Goal: Transaction & Acquisition: Purchase product/service

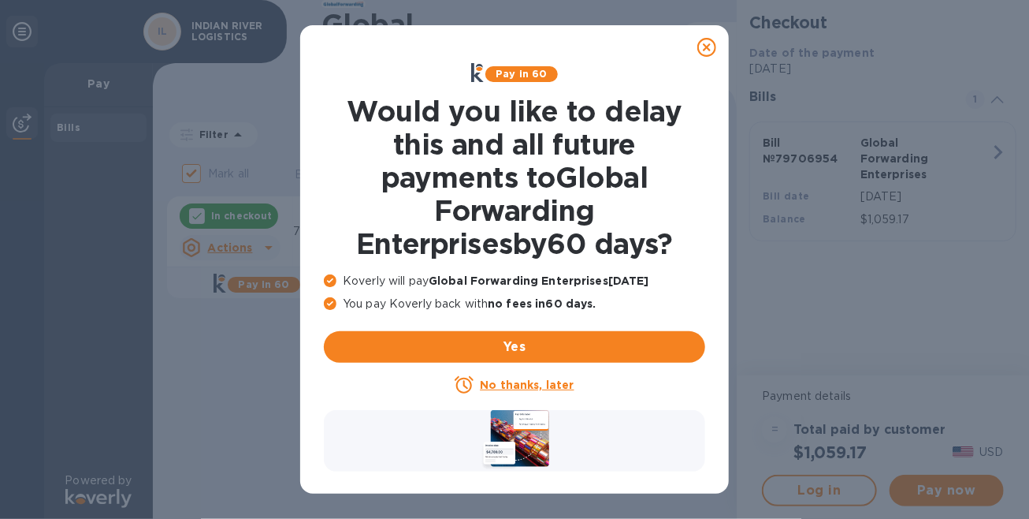
click at [512, 383] on u "No thanks, later" at bounding box center [527, 384] width 94 height 13
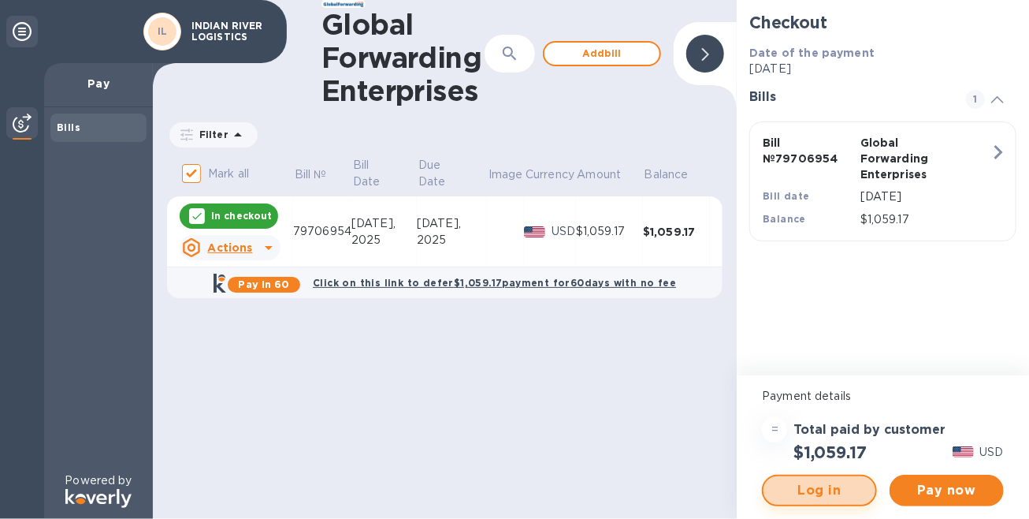
click at [817, 495] on span "Log in" at bounding box center [819, 490] width 86 height 19
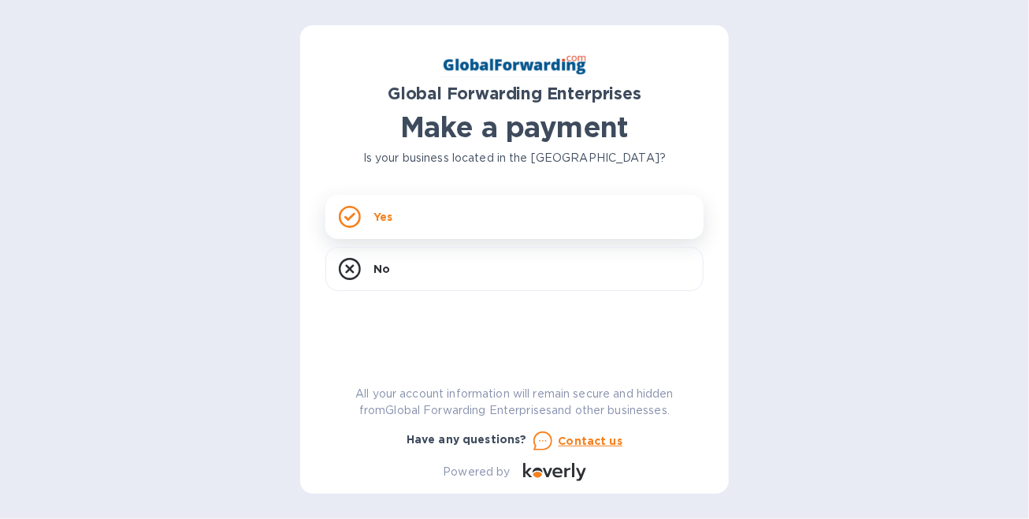
click at [462, 230] on div "Yes" at bounding box center [515, 217] width 378 height 44
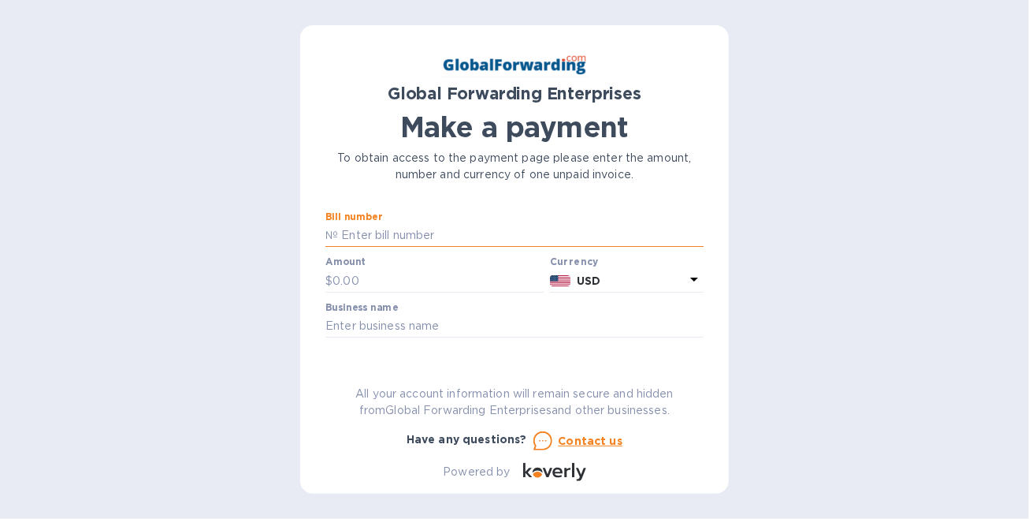
click at [450, 240] on input "text" at bounding box center [521, 236] width 366 height 24
type input "79706954"
type input "1,059.17"
type input "INDIAN RIVER LOGISTICS"
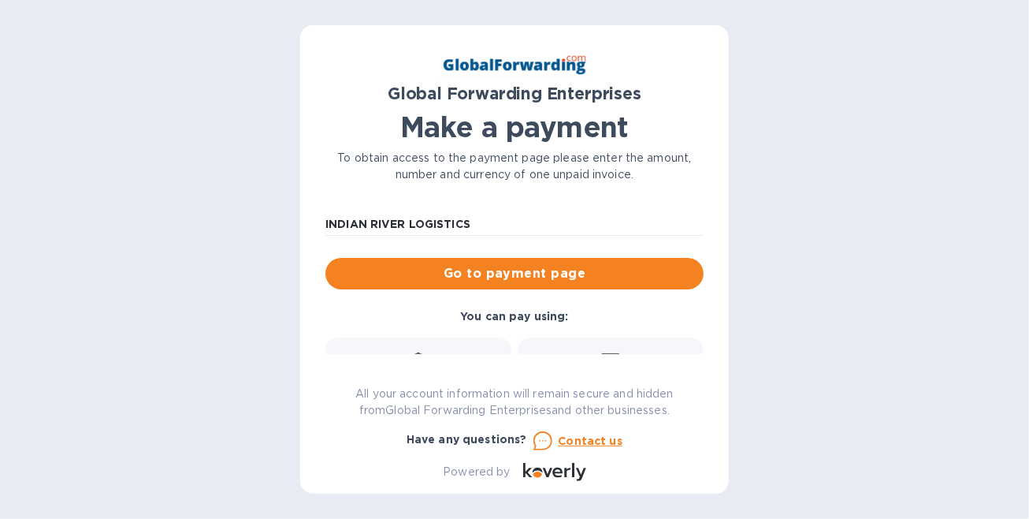
scroll to position [79, 0]
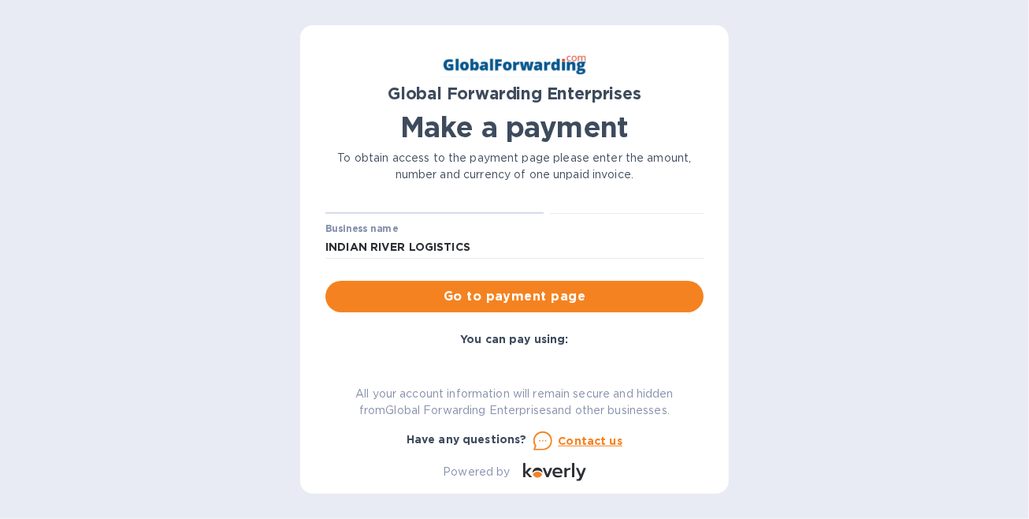
click at [514, 292] on span "Go to payment page" at bounding box center [514, 296] width 353 height 19
